Goal: Purchase product/service

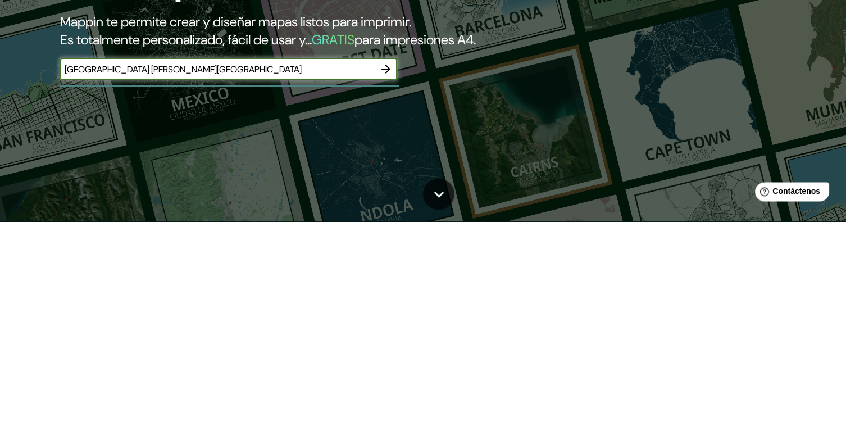
type input "[GEOGRAPHIC_DATA] [PERSON_NAME][GEOGRAPHIC_DATA]"
click at [387, 290] on button "button" at bounding box center [386, 278] width 22 height 22
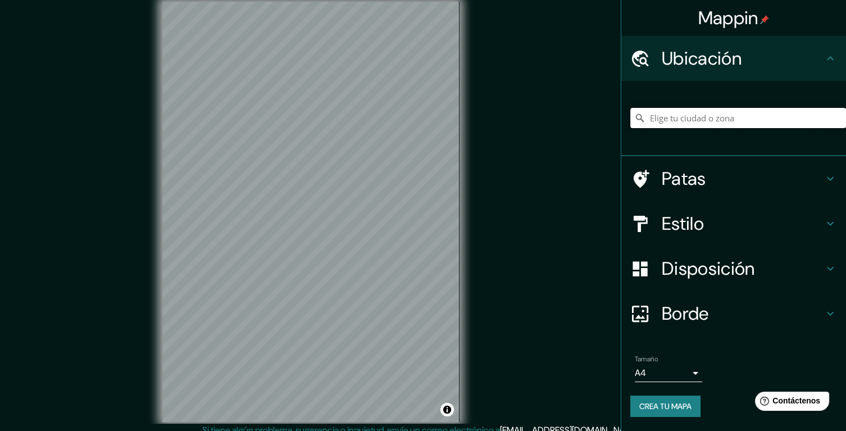
click at [724, 113] on input "Elige tu ciudad o zona" at bounding box center [738, 118] width 216 height 20
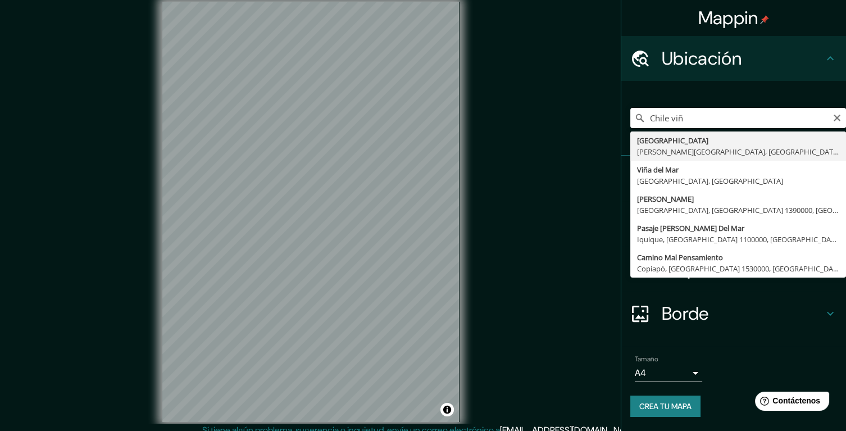
type input "Avenida Chile, Viña del Mar, Región de Valparaíso 2520000, Chile"
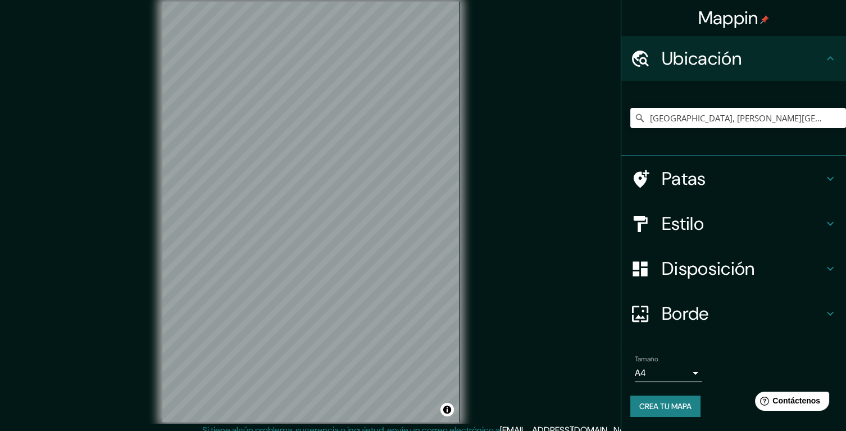
click at [557, 123] on div "Mappin Ubicación Avenida Chile, Viña del Mar, Región de Valparaíso 2520000, Chi…" at bounding box center [423, 221] width 846 height 442
click at [841, 220] on div "Estilo" at bounding box center [733, 223] width 225 height 45
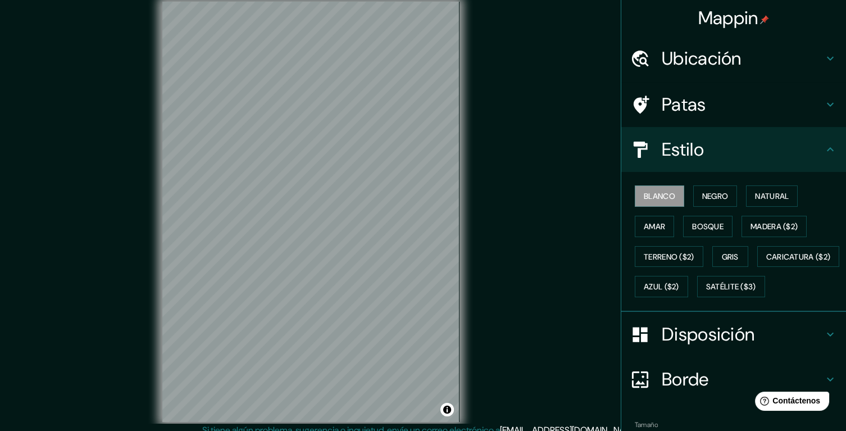
click at [726, 202] on button "Negro" at bounding box center [715, 195] width 44 height 21
click at [786, 198] on font "Natural" at bounding box center [772, 196] width 34 height 10
click at [667, 233] on button "Amar" at bounding box center [654, 226] width 39 height 21
click at [719, 222] on font "Bosque" at bounding box center [707, 226] width 31 height 10
click at [786, 225] on font "Madera ($2)" at bounding box center [774, 226] width 47 height 10
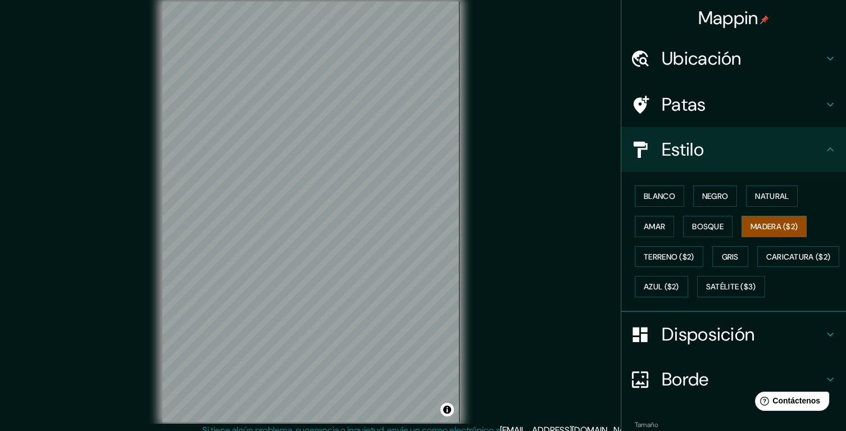
click at [673, 262] on button "Terreno ($2)" at bounding box center [669, 256] width 69 height 21
click at [723, 258] on button "Gris" at bounding box center [730, 256] width 36 height 21
click at [715, 191] on font "Negro" at bounding box center [715, 196] width 26 height 10
click at [820, 103] on h4 "Patas" at bounding box center [743, 104] width 162 height 22
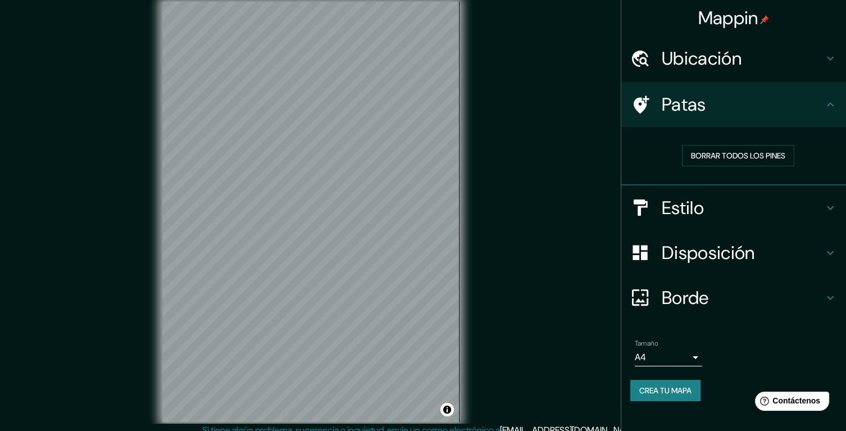
click at [820, 103] on h4 "Patas" at bounding box center [743, 104] width 162 height 22
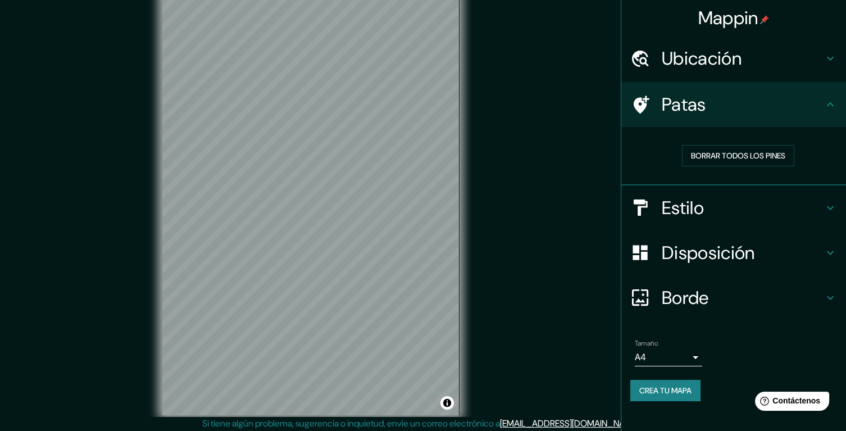
click at [693, 355] on body "Mappin Ubicación Avenida Chile, Viña del Mar, Región de Valparaíso 2520000, Chi…" at bounding box center [423, 208] width 846 height 431
click at [587, 382] on div at bounding box center [423, 215] width 846 height 431
click at [686, 386] on font "Crea tu mapa" at bounding box center [665, 390] width 52 height 10
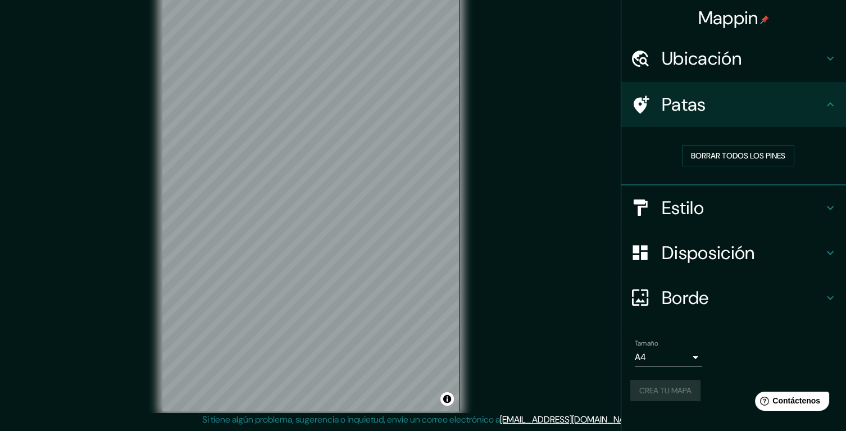
scroll to position [40, 0]
click at [683, 393] on font "Crea tu mapa" at bounding box center [665, 390] width 52 height 10
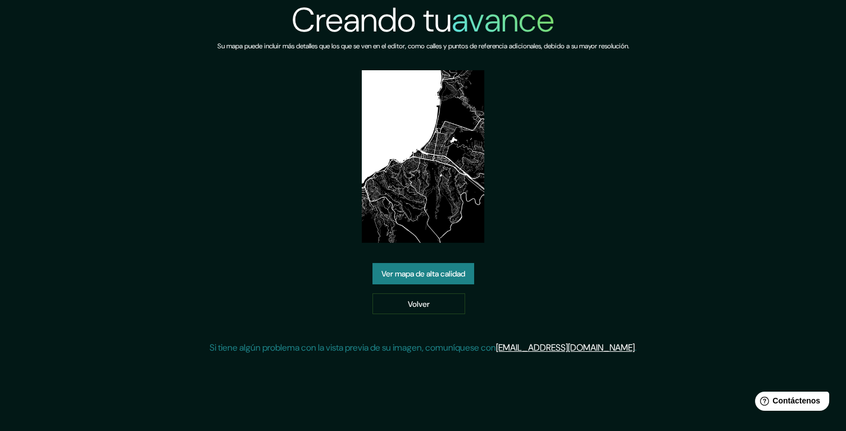
click at [457, 279] on font "Ver mapa de alta calidad" at bounding box center [423, 274] width 84 height 10
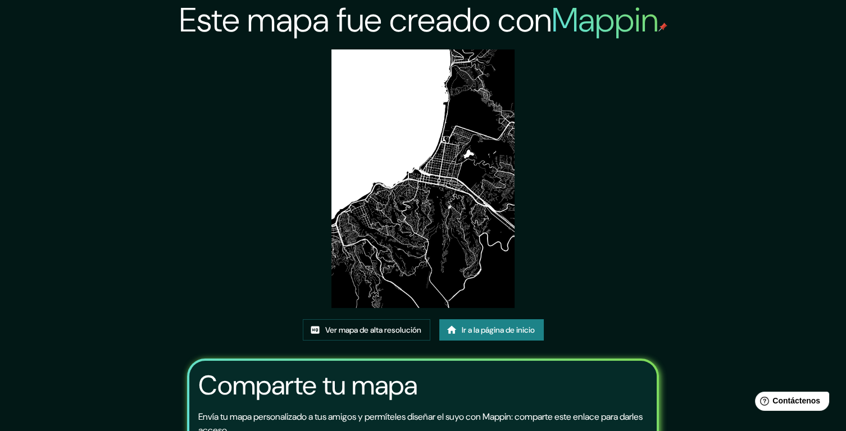
click at [434, 202] on img at bounding box center [422, 178] width 183 height 258
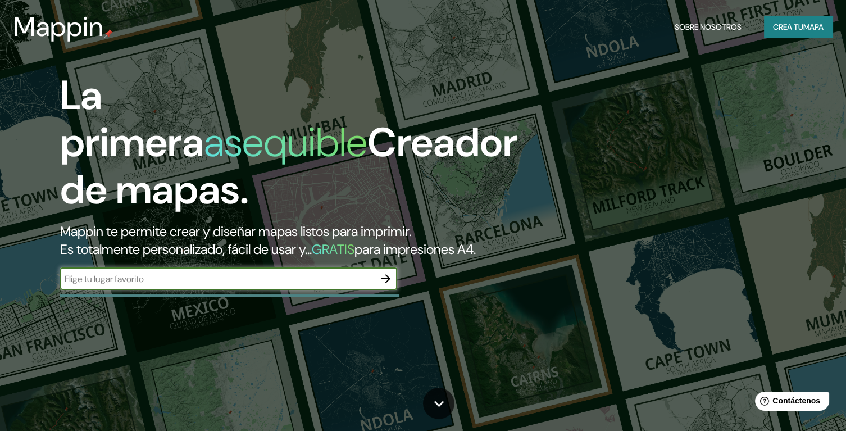
click at [78, 285] on input "text" at bounding box center [217, 278] width 315 height 13
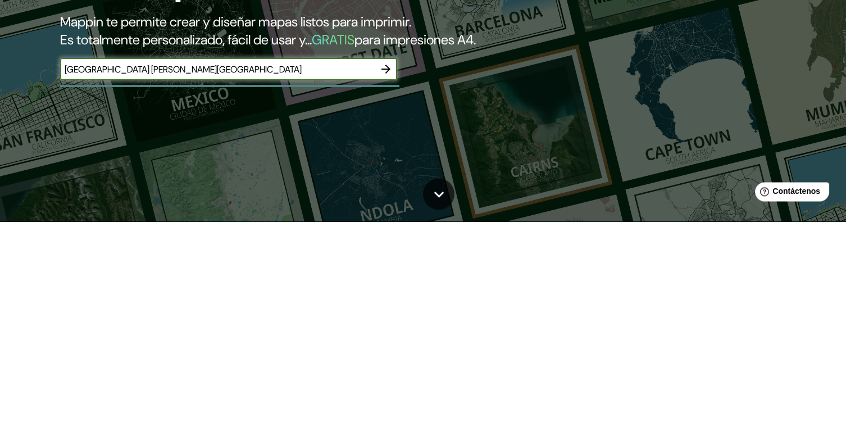
type input "Chile viña del mar"
click at [378, 297] on div at bounding box center [229, 295] width 339 height 2
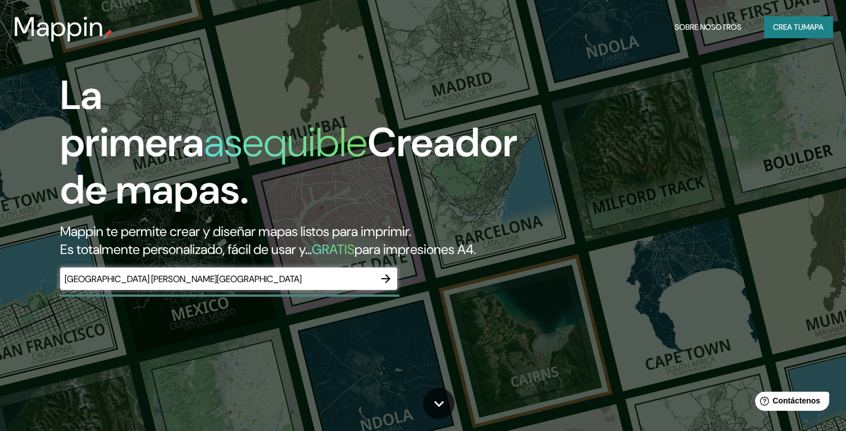
click at [388, 283] on icon "button" at bounding box center [385, 278] width 9 height 9
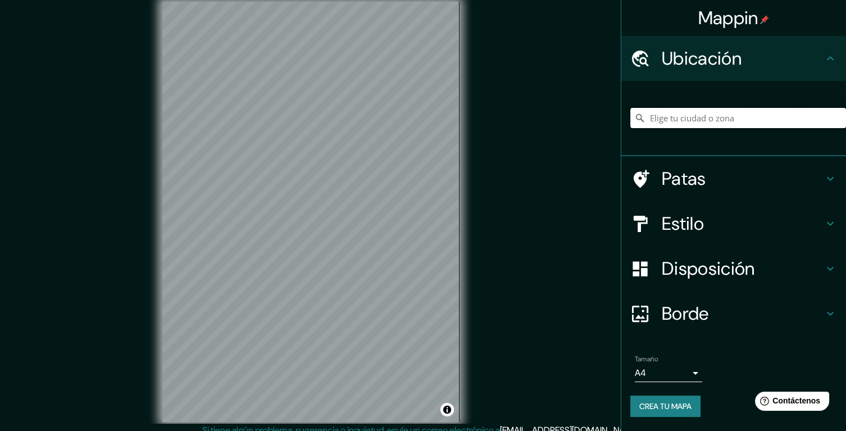
click at [821, 116] on input "Elige tu ciudad o zona" at bounding box center [738, 118] width 216 height 20
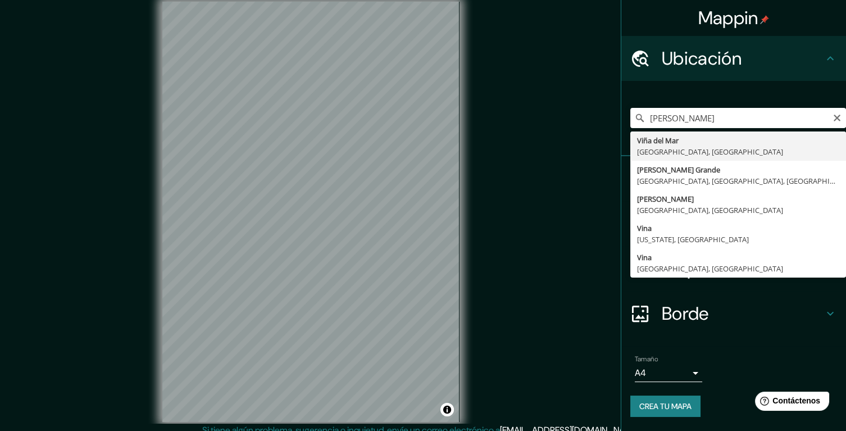
type input "Viña del Mar, Región de Valparaíso, Chile"
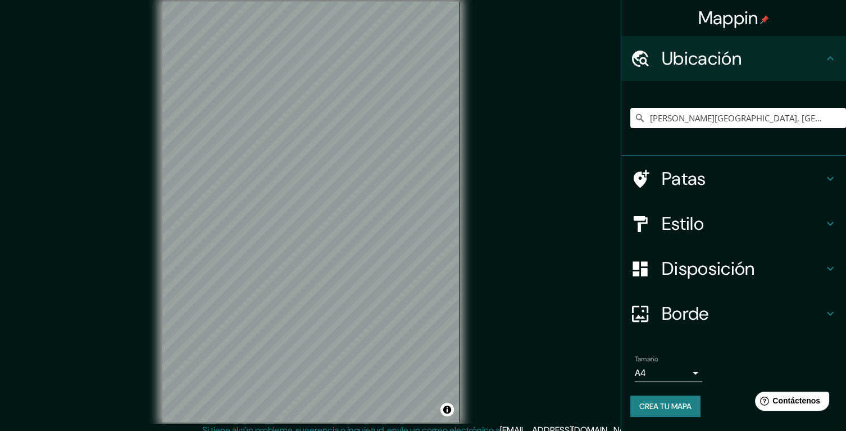
click at [561, 122] on div "Mappin Ubicación Viña del Mar, Región de Valparaíso, Chile Patas Estilo Disposi…" at bounding box center [423, 221] width 846 height 442
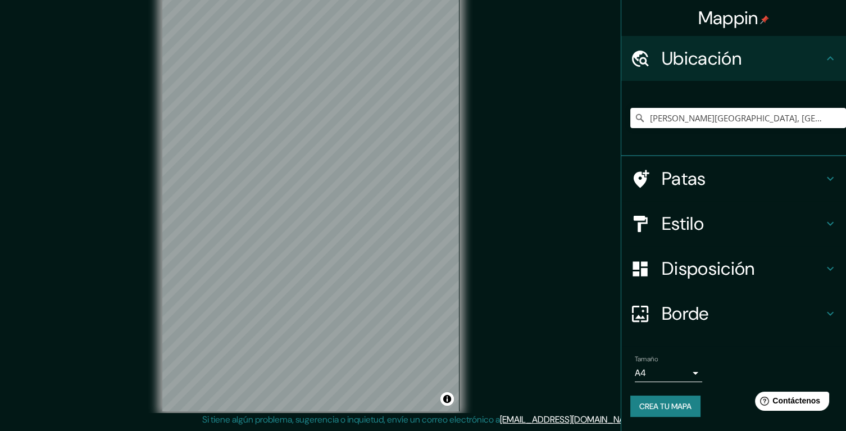
scroll to position [13, 0]
click at [841, 226] on div "Estilo" at bounding box center [733, 223] width 225 height 45
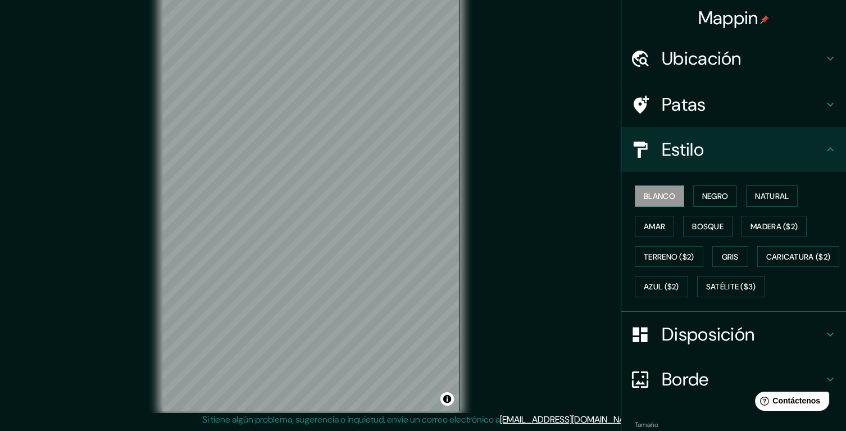
click at [721, 196] on font "Negro" at bounding box center [715, 196] width 26 height 10
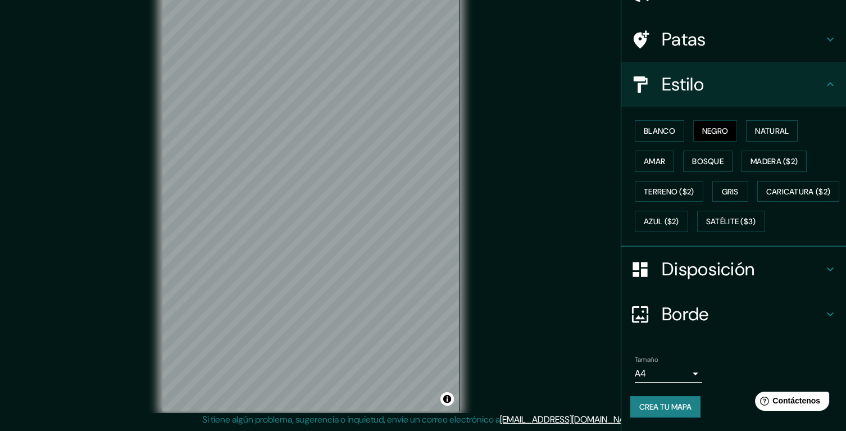
click at [674, 402] on font "Crea tu mapa" at bounding box center [665, 407] width 52 height 10
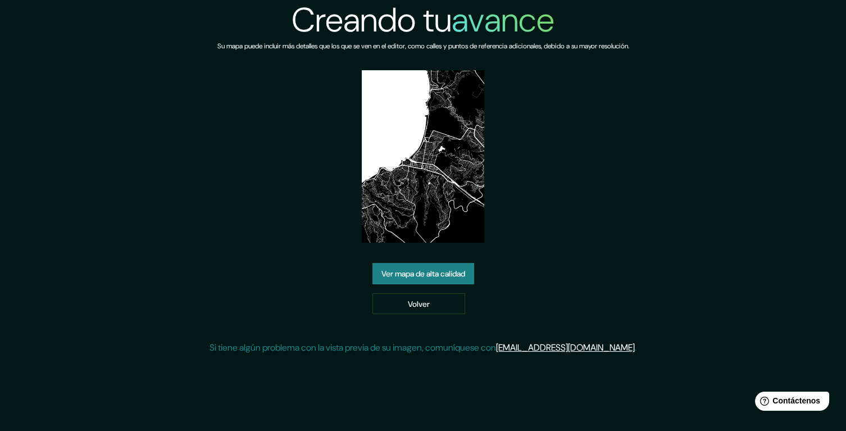
click at [455, 148] on img at bounding box center [423, 156] width 122 height 172
click at [454, 148] on img at bounding box center [423, 156] width 122 height 172
click at [458, 227] on img at bounding box center [423, 156] width 122 height 172
click at [450, 279] on font "Ver mapa de alta calidad" at bounding box center [423, 274] width 84 height 10
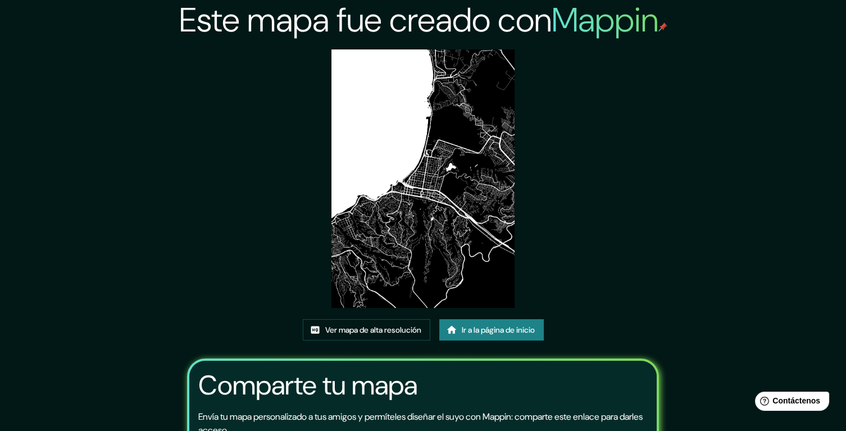
click at [399, 335] on font "Ver mapa de alta resolución" at bounding box center [373, 330] width 96 height 10
